Goal: Task Accomplishment & Management: Use online tool/utility

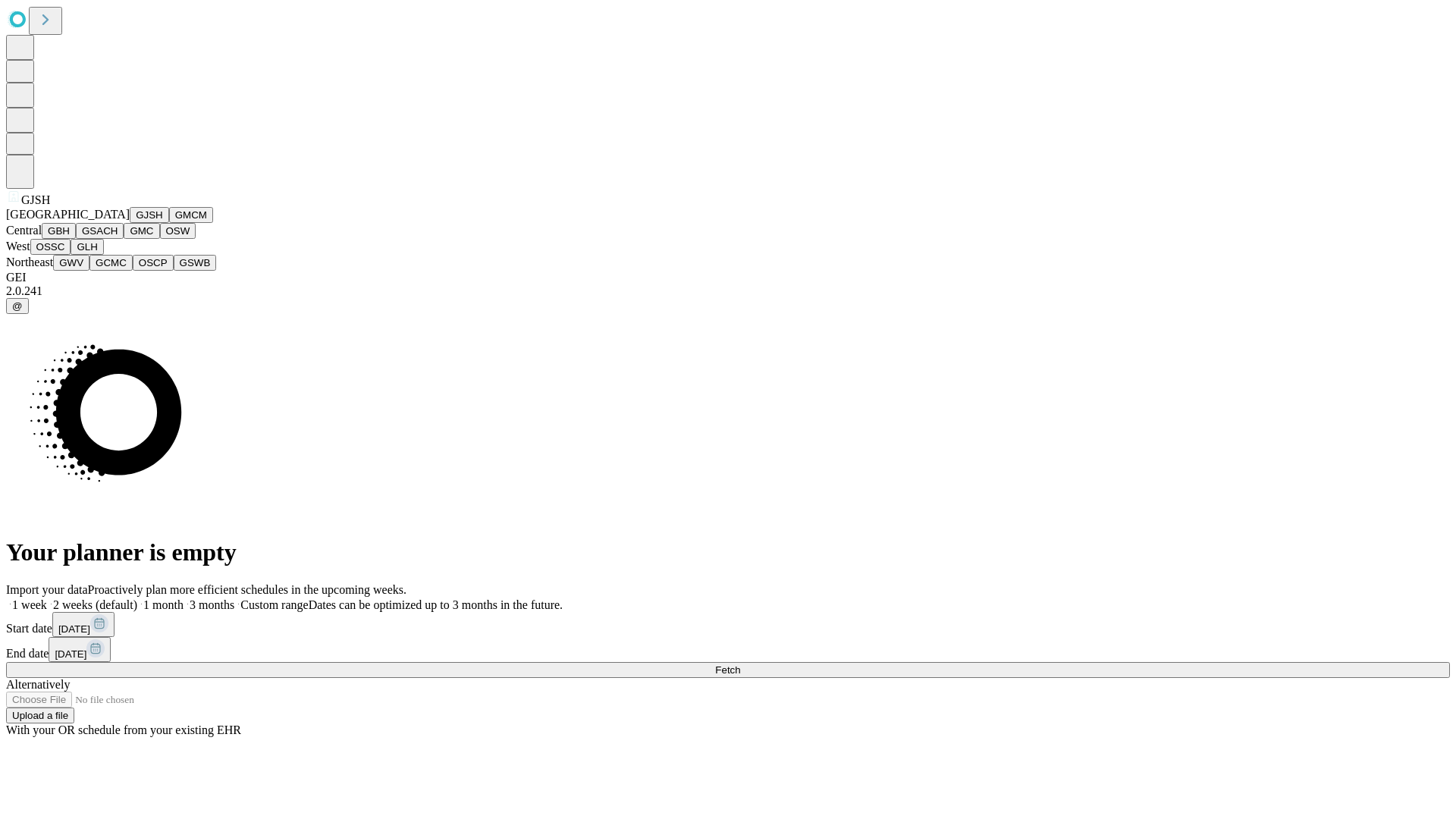
click at [129, 223] on button "GJSH" at bounding box center [149, 215] width 39 height 16
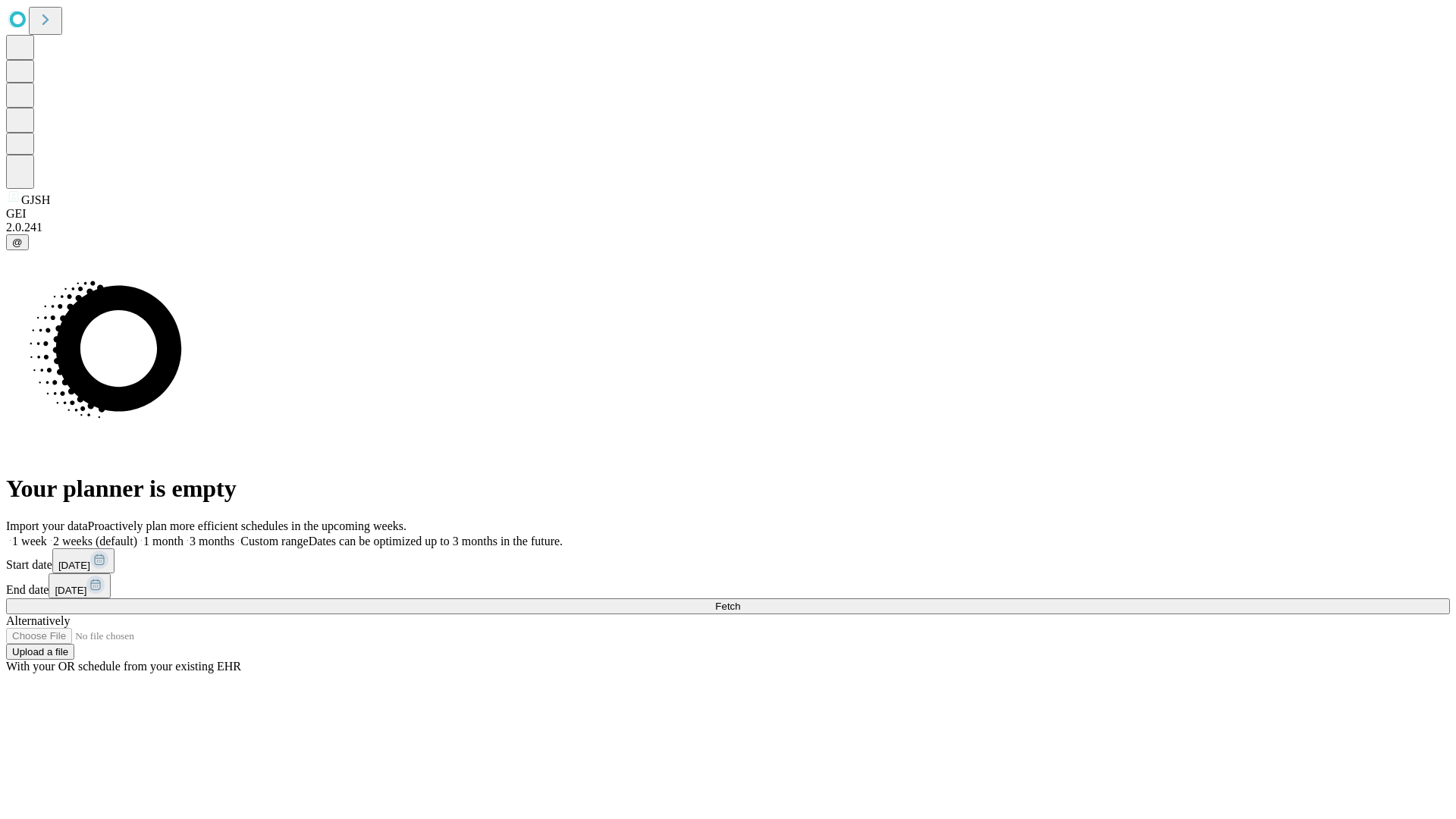
click at [47, 535] on label "1 week" at bounding box center [27, 541] width 41 height 13
click at [740, 601] on span "Fetch" at bounding box center [728, 606] width 25 height 12
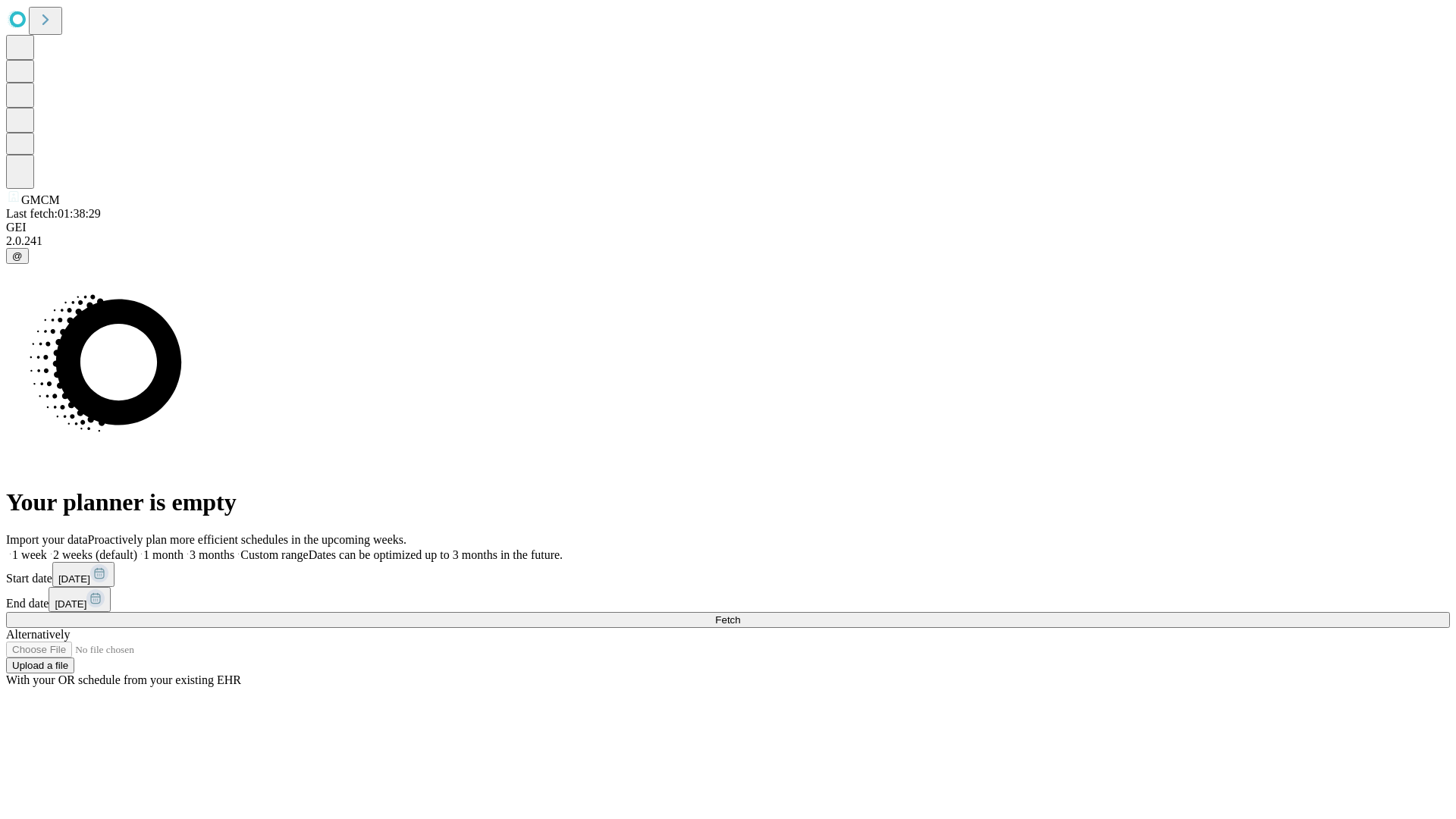
click at [740, 614] on span "Fetch" at bounding box center [728, 620] width 25 height 12
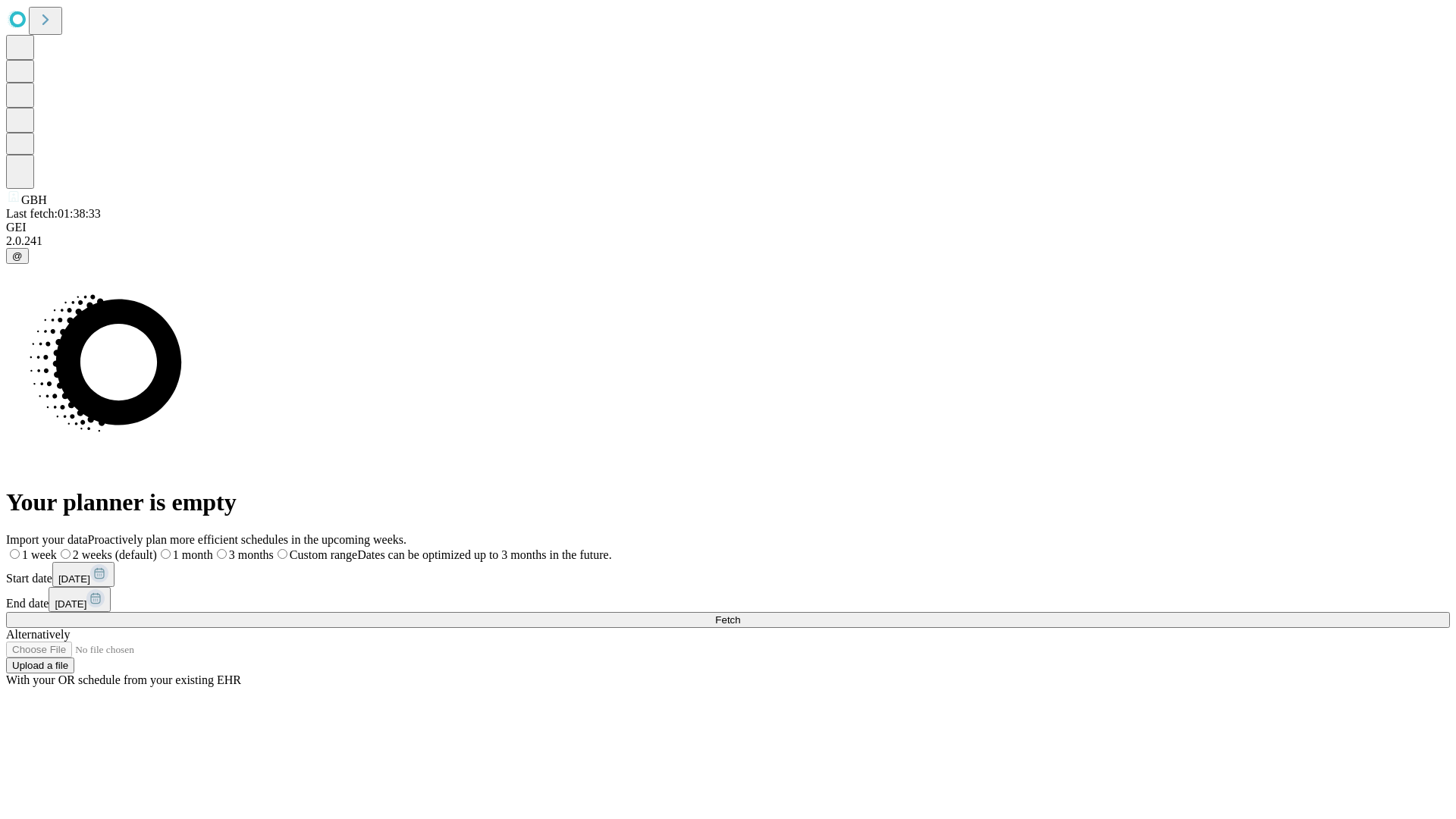
click at [57, 548] on label "1 week" at bounding box center [31, 555] width 51 height 13
click at [740, 614] on span "Fetch" at bounding box center [728, 620] width 25 height 12
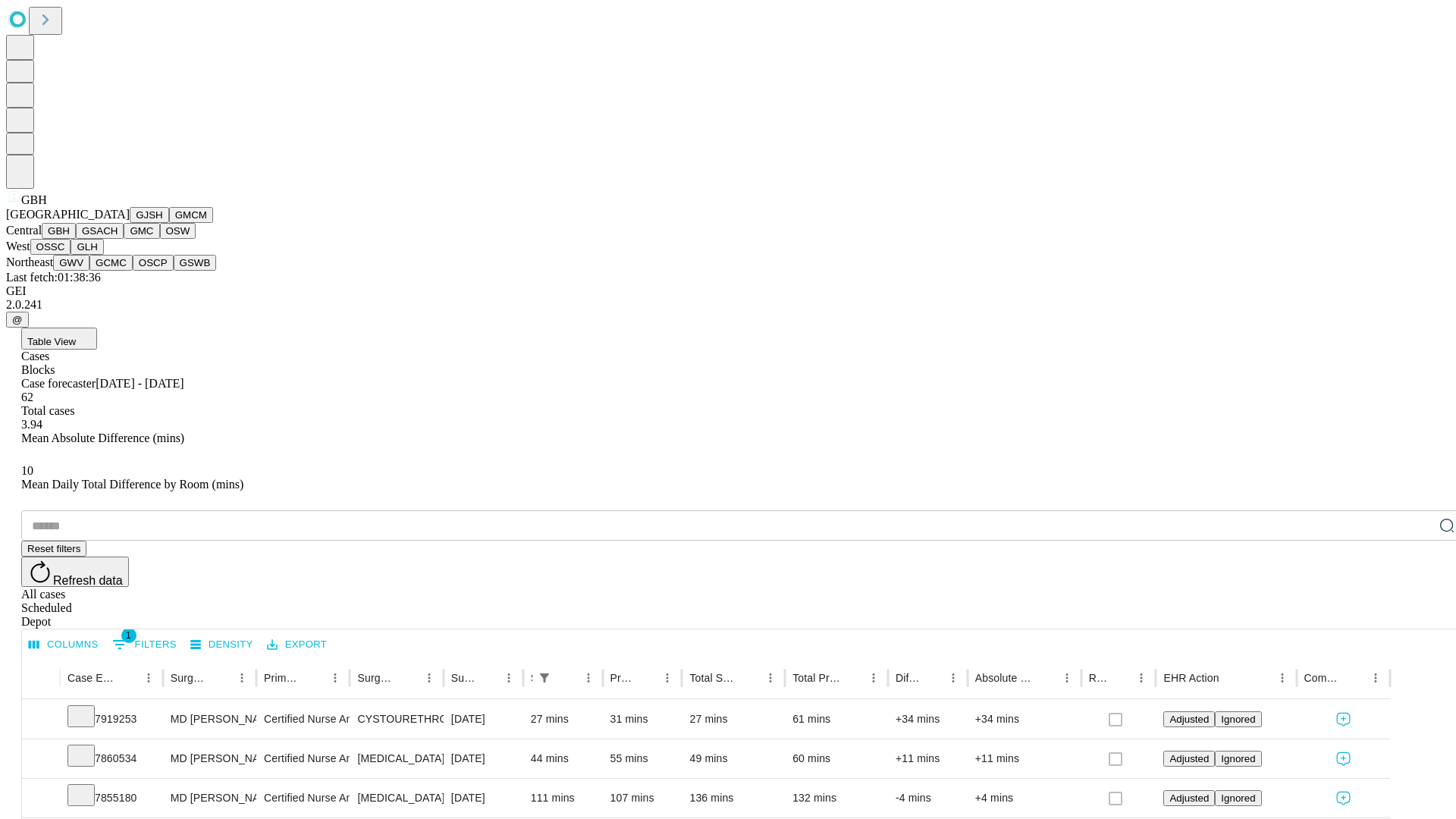
click at [118, 239] on button "GSACH" at bounding box center [100, 231] width 48 height 16
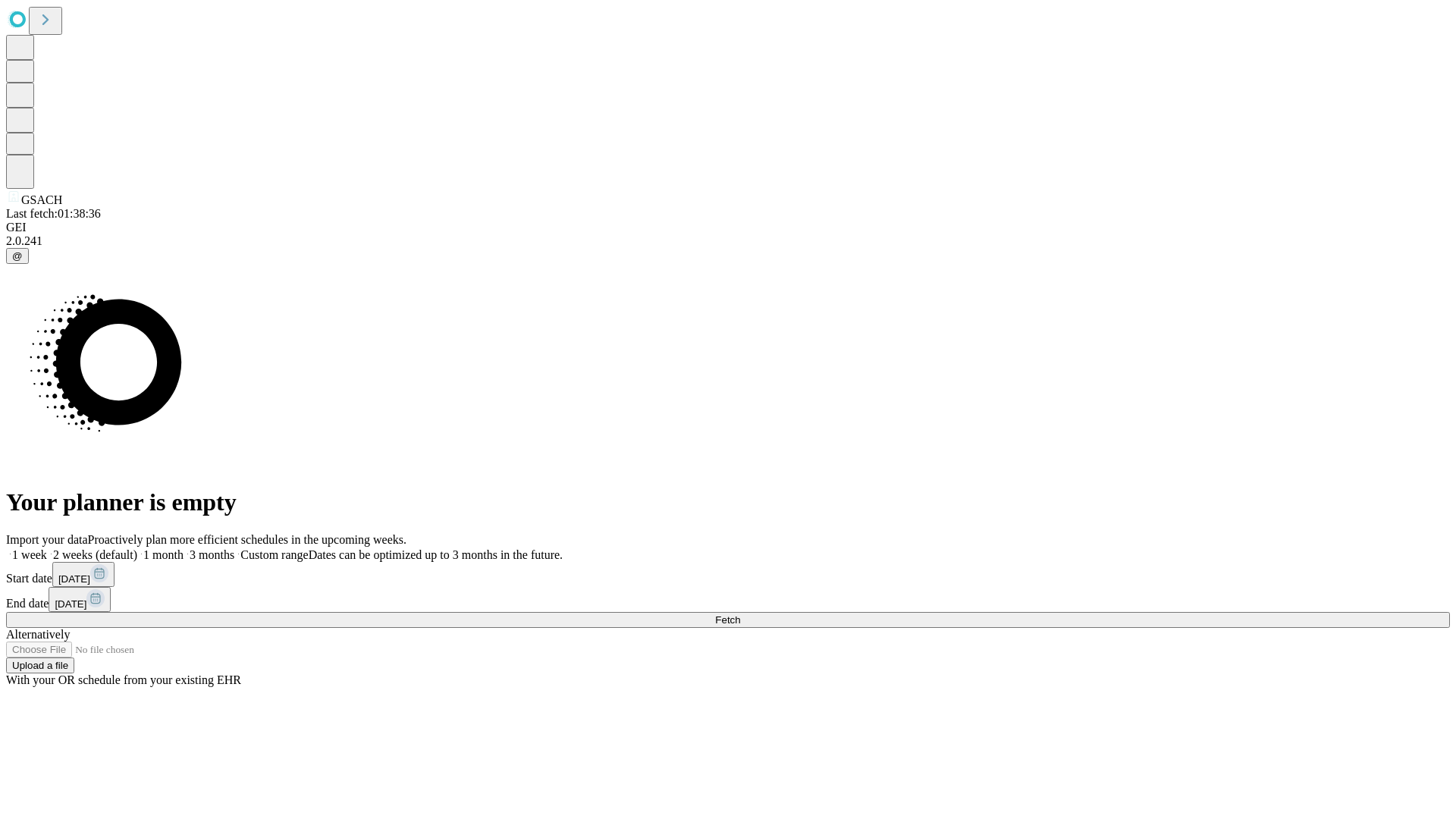
click at [47, 548] on label "1 week" at bounding box center [27, 555] width 41 height 13
click at [740, 614] on span "Fetch" at bounding box center [728, 620] width 25 height 12
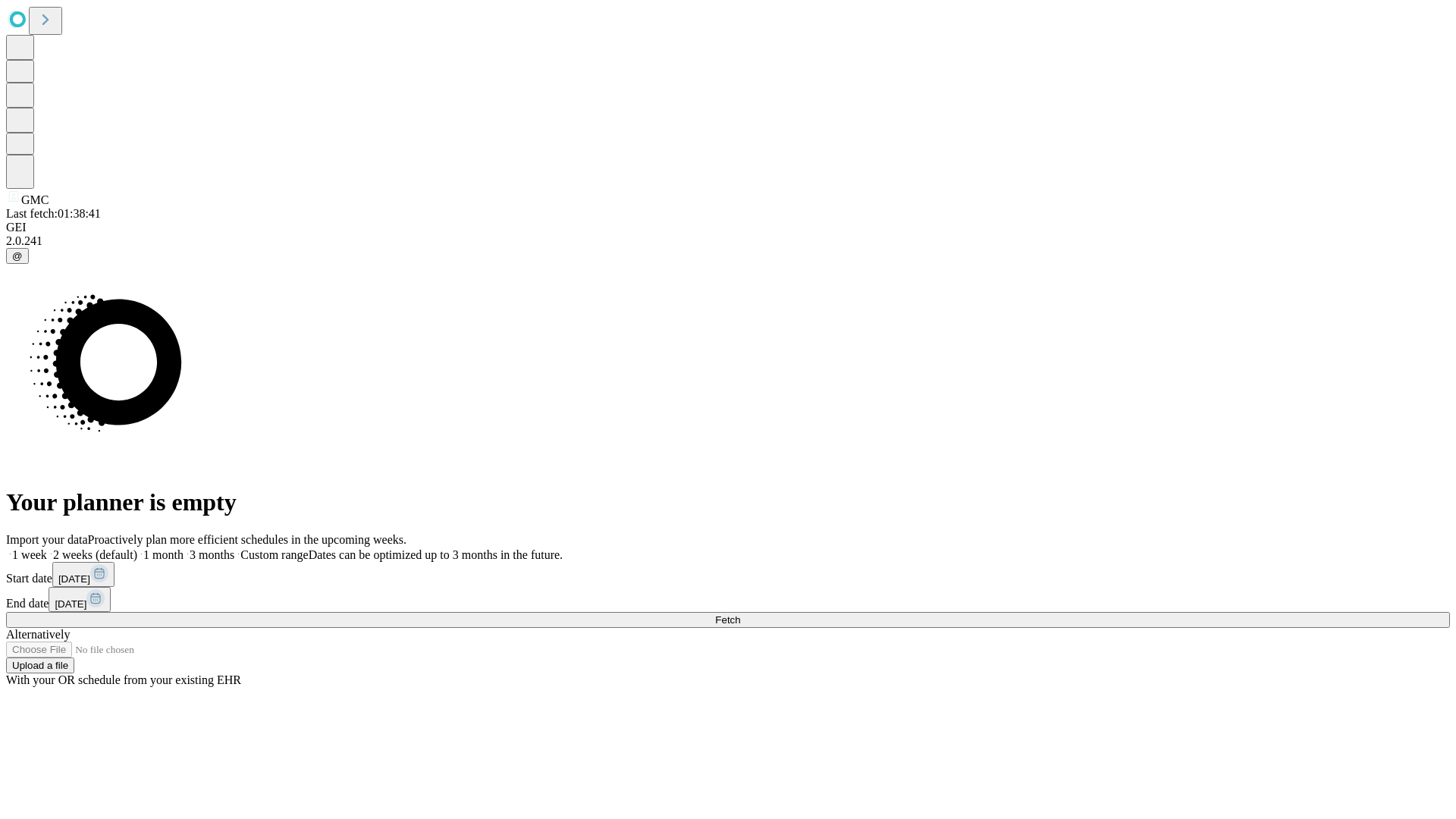
click at [740, 614] on span "Fetch" at bounding box center [728, 620] width 25 height 12
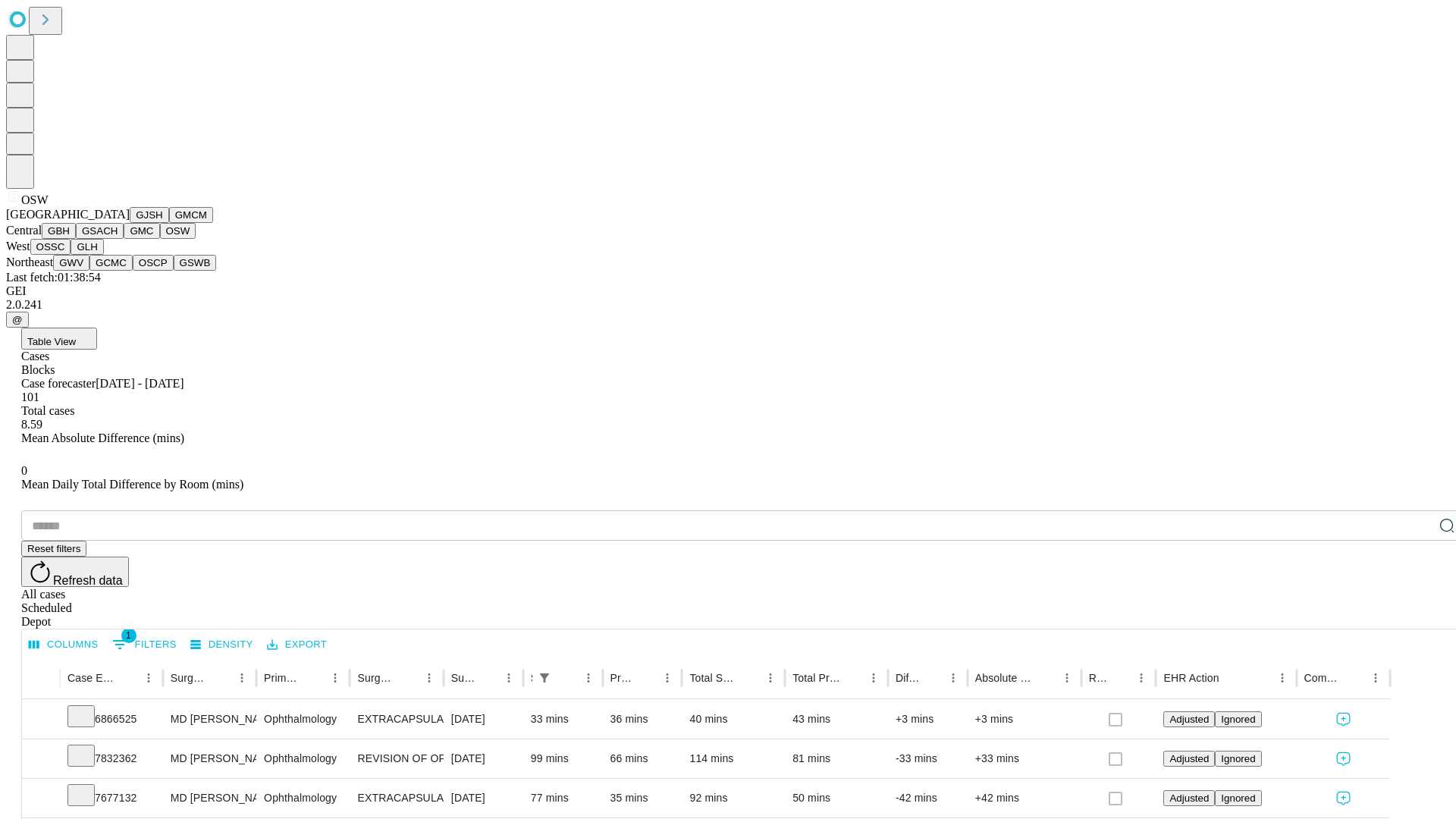
click at [71, 255] on button "OSSC" at bounding box center [51, 247] width 41 height 16
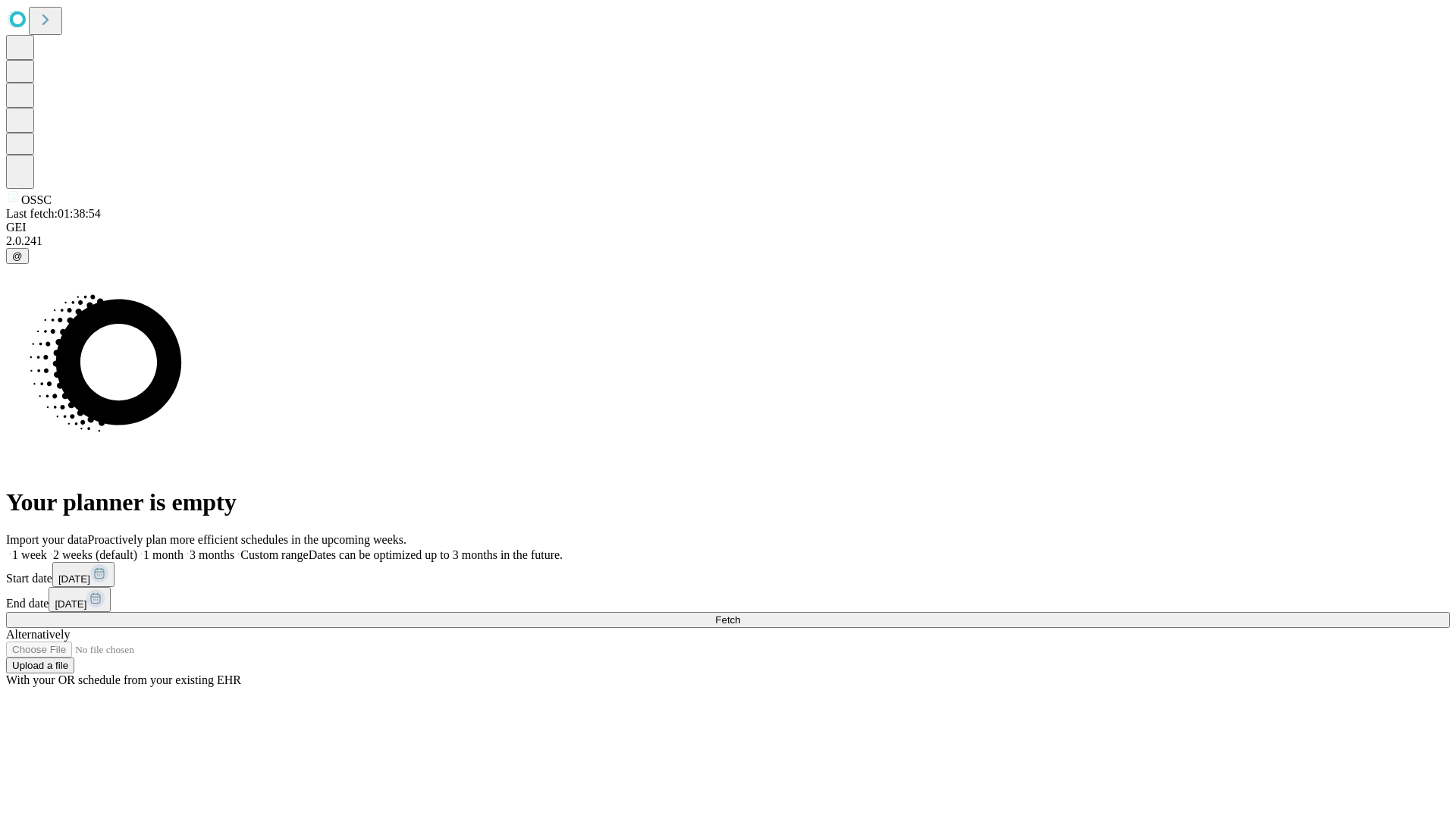
click at [47, 548] on label "1 week" at bounding box center [27, 555] width 41 height 13
click at [740, 614] on span "Fetch" at bounding box center [728, 620] width 25 height 12
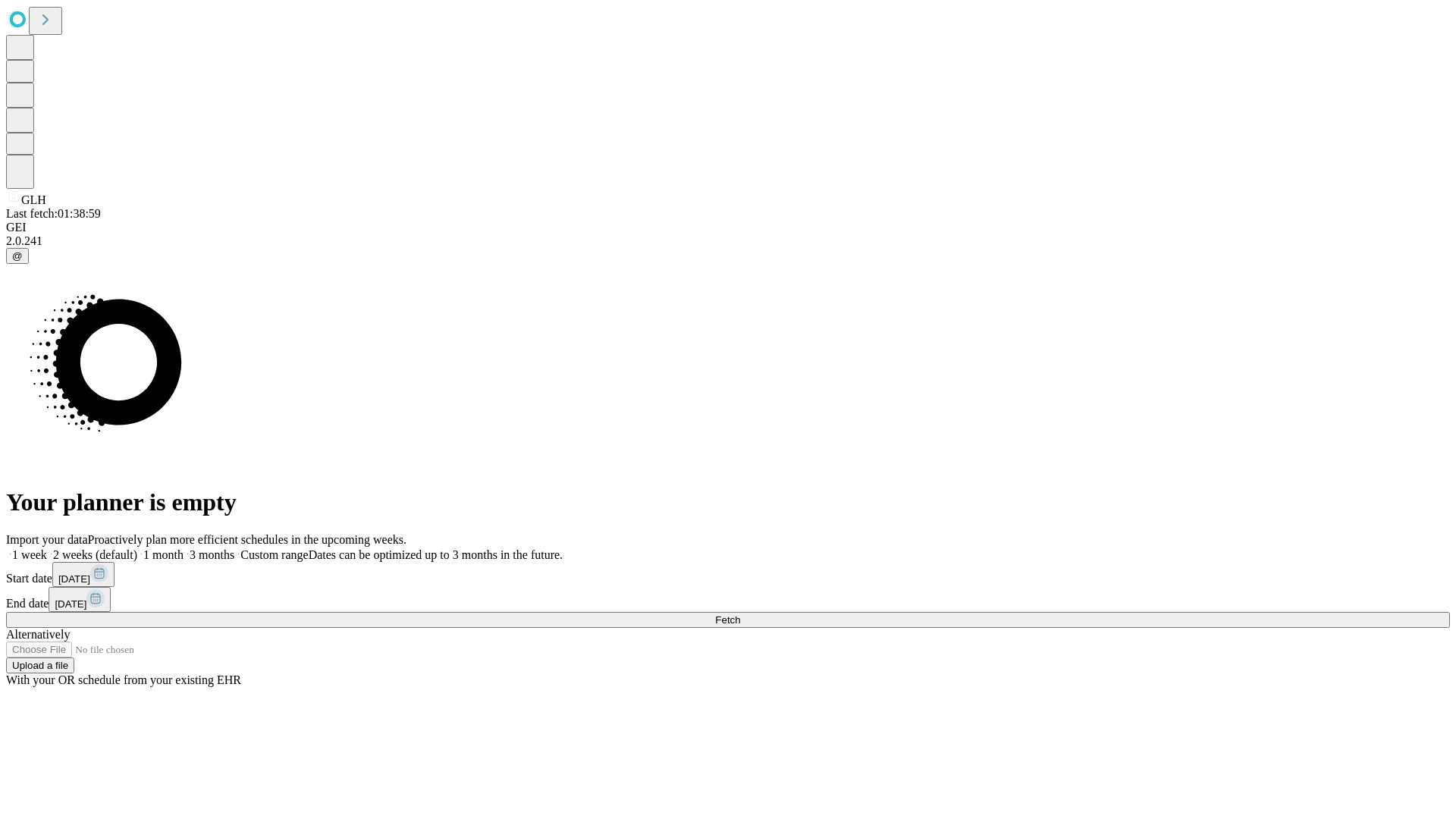
click at [740, 614] on span "Fetch" at bounding box center [728, 620] width 25 height 12
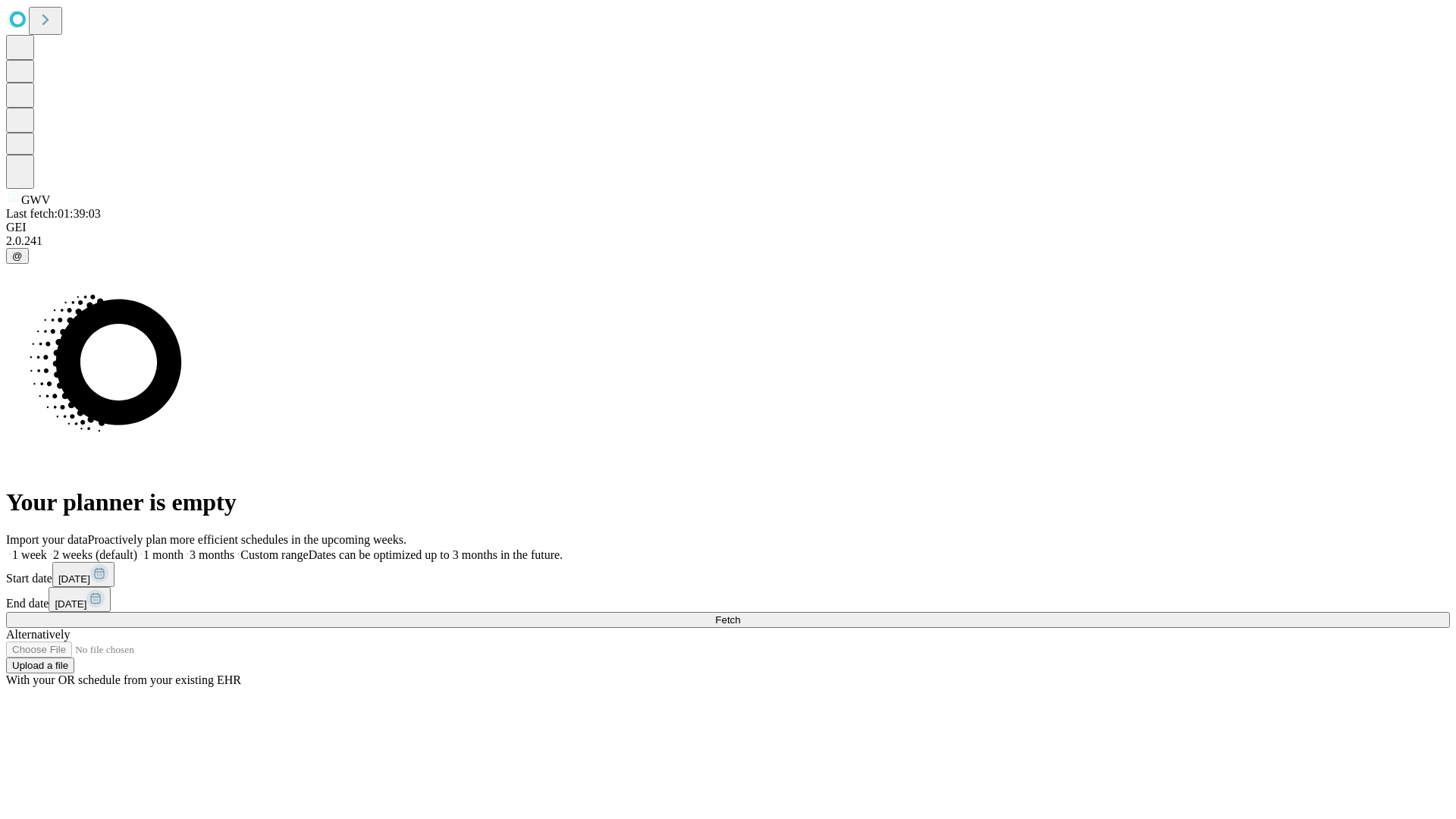
click at [47, 548] on label "1 week" at bounding box center [27, 555] width 41 height 13
click at [740, 614] on span "Fetch" at bounding box center [728, 620] width 25 height 12
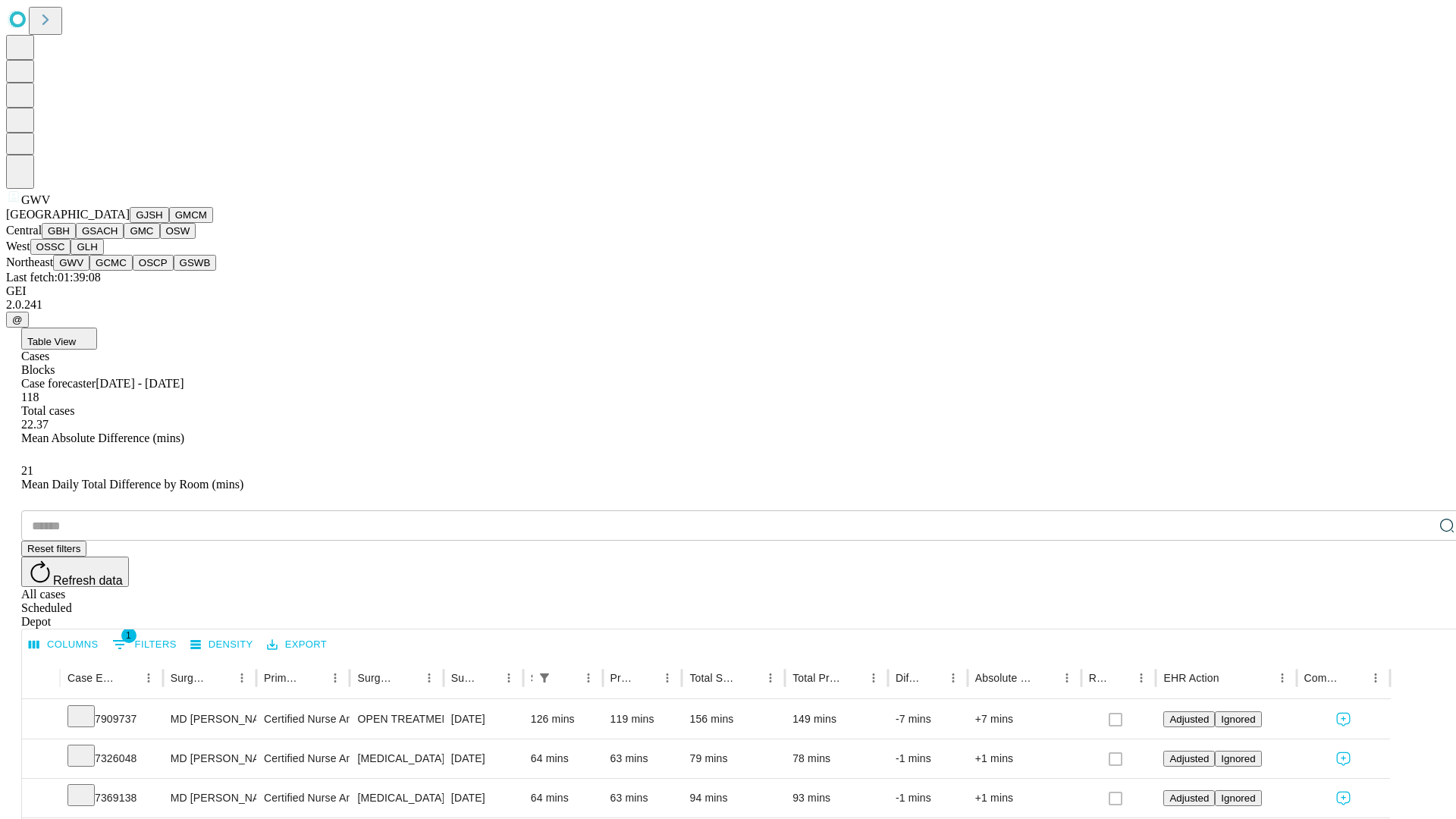
click at [118, 271] on button "GCMC" at bounding box center [111, 263] width 43 height 16
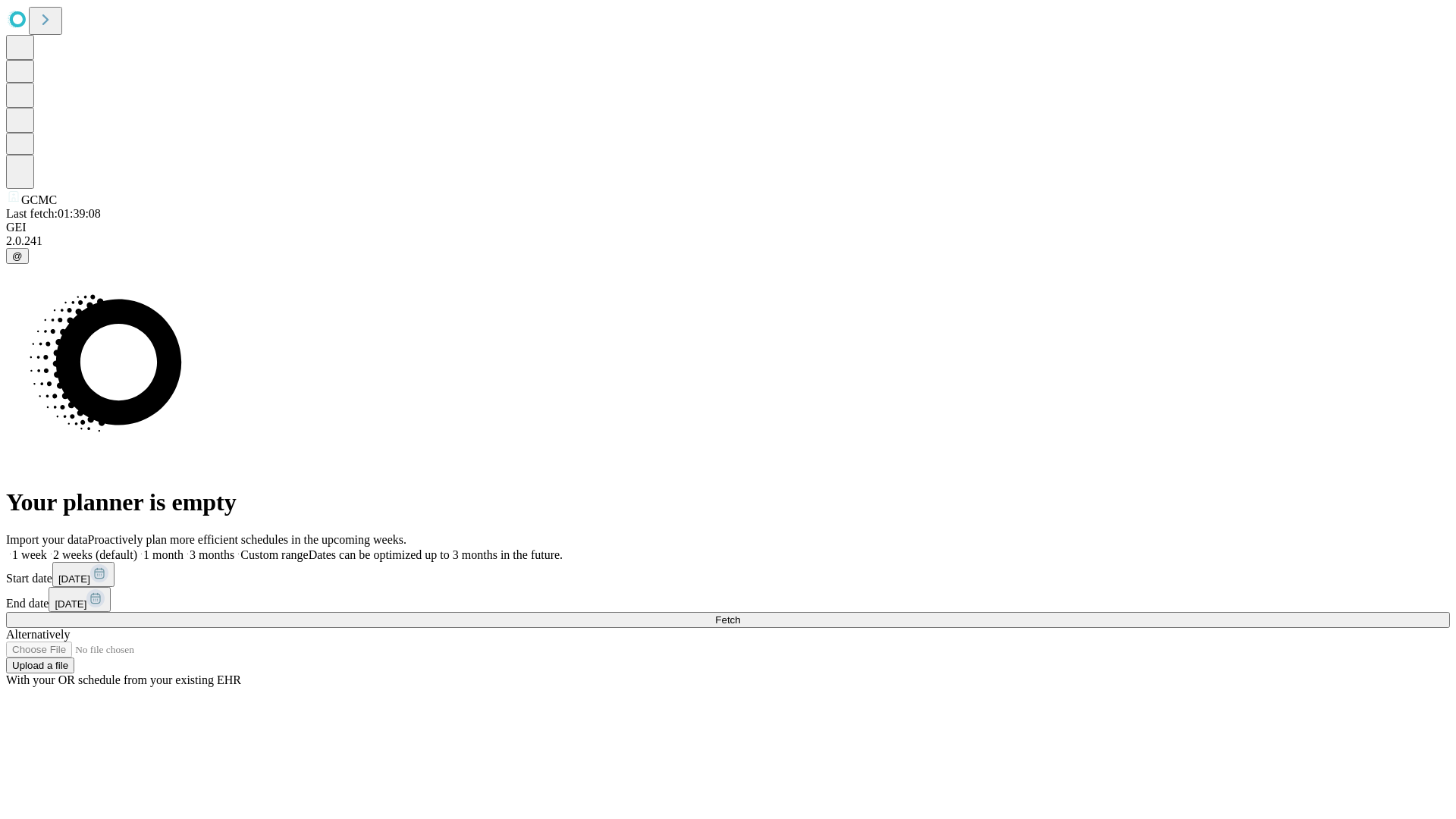
click at [740, 614] on span "Fetch" at bounding box center [728, 620] width 25 height 12
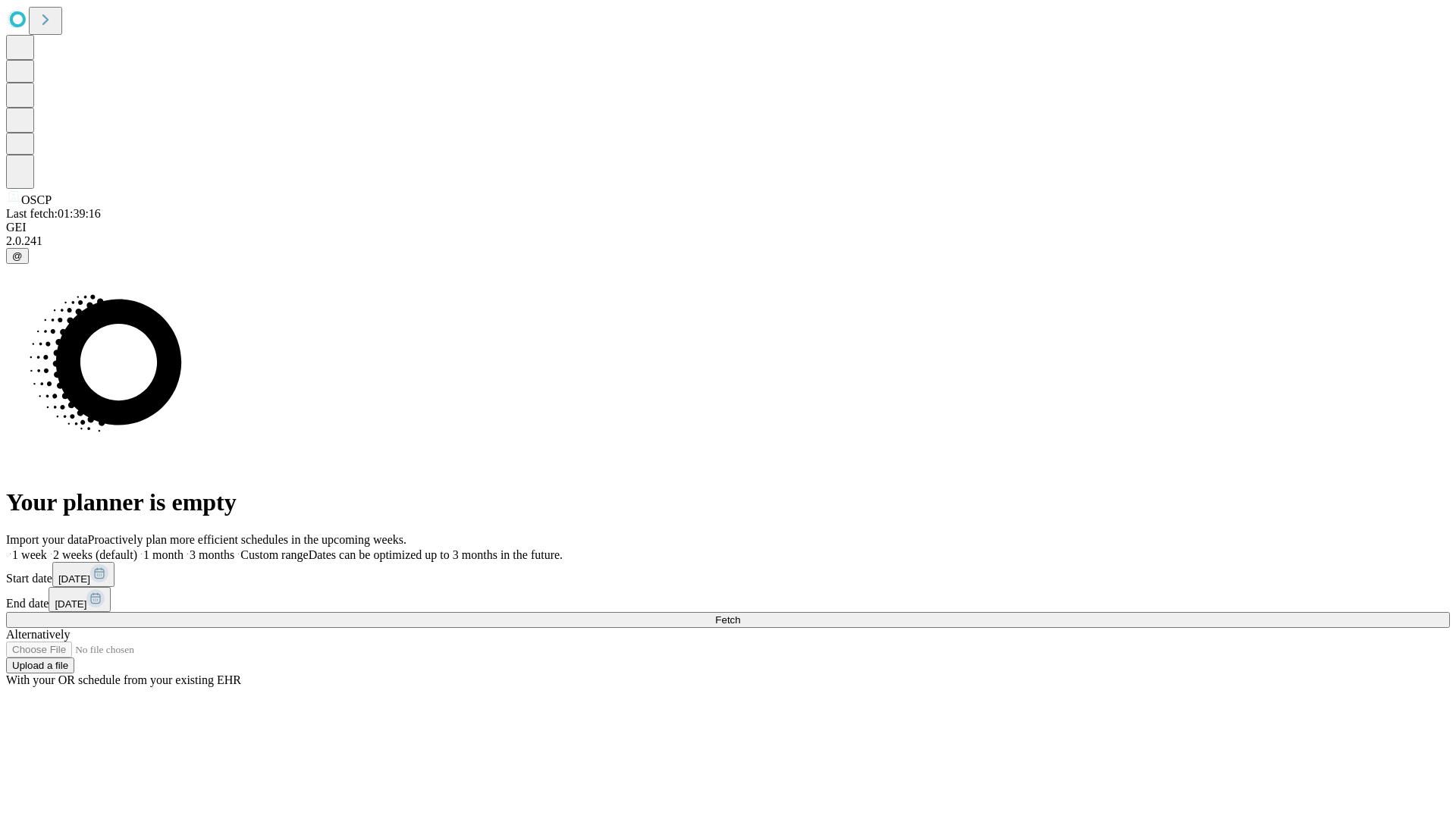
click at [47, 548] on label "1 week" at bounding box center [27, 555] width 41 height 13
click at [740, 614] on span "Fetch" at bounding box center [728, 620] width 25 height 12
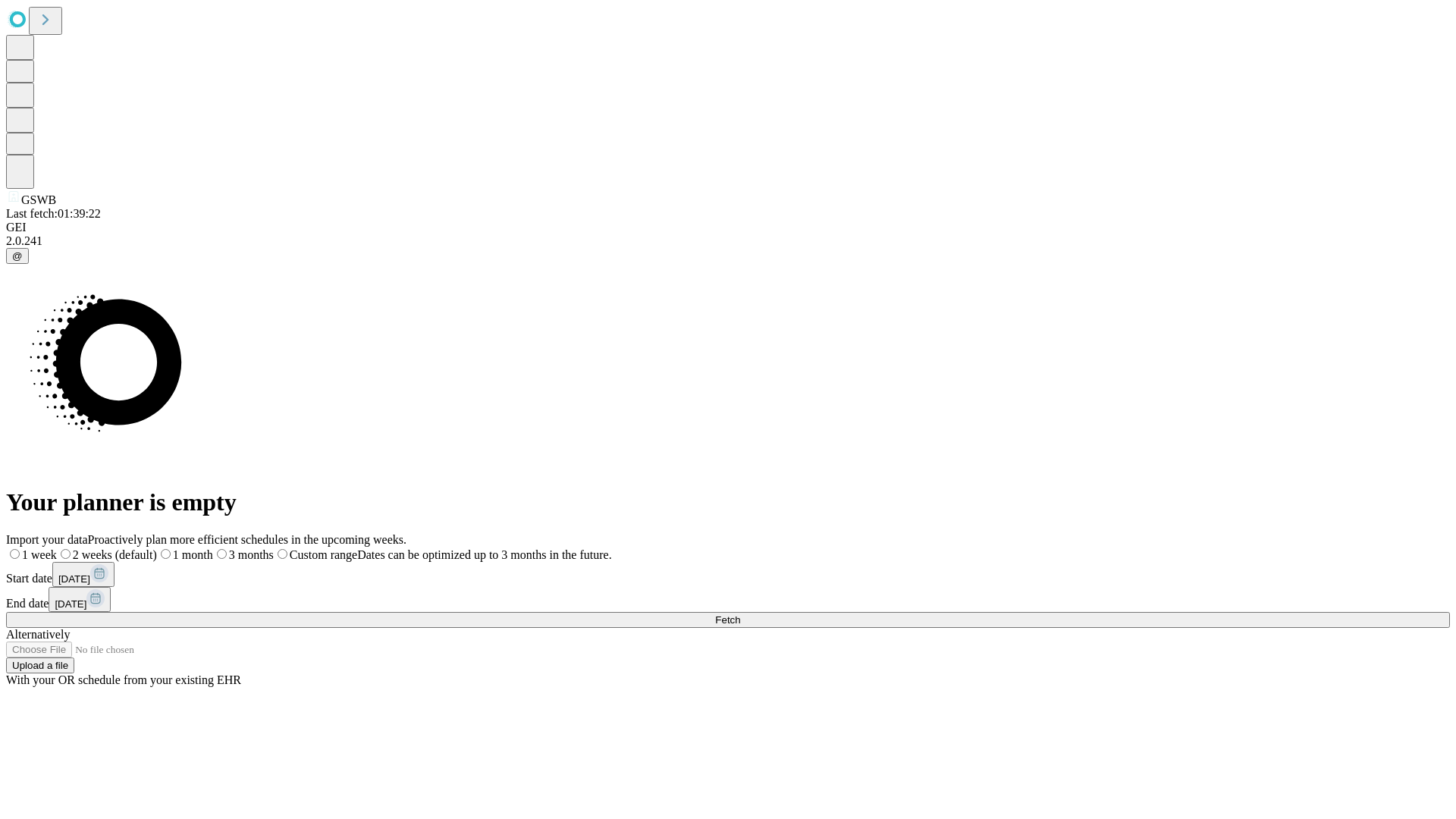
click at [57, 548] on label "1 week" at bounding box center [31, 555] width 51 height 13
click at [740, 614] on span "Fetch" at bounding box center [728, 620] width 25 height 12
